Goal: Transaction & Acquisition: Purchase product/service

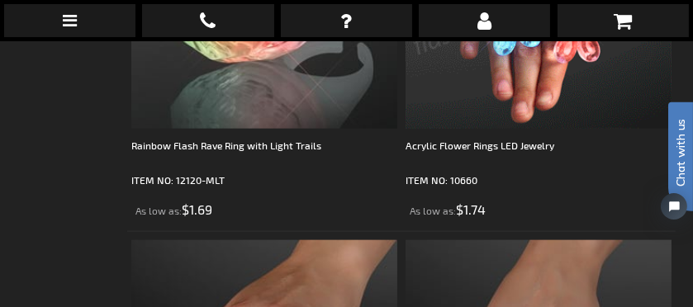
scroll to position [2064, 0]
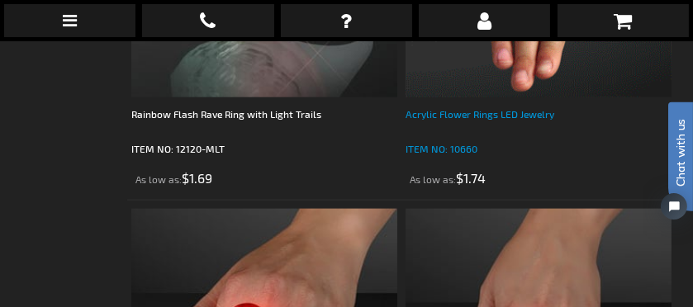
click at [481, 115] on div "Acrylic Flower Rings LED Jewelry" at bounding box center [538, 122] width 266 height 33
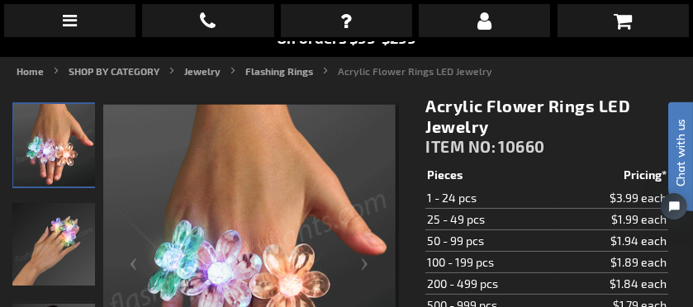
scroll to position [83, 0]
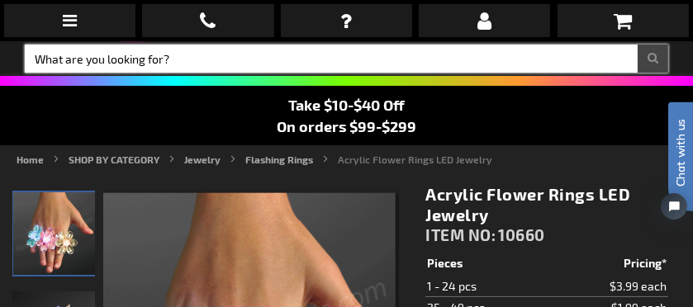
click at [551, 70] on input "Search" at bounding box center [346, 59] width 643 height 28
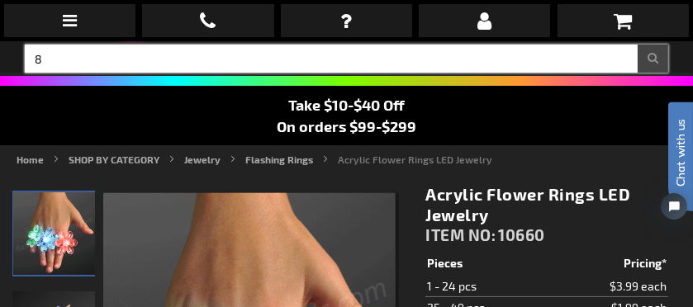
type input "88"
